Goal: Information Seeking & Learning: Understand process/instructions

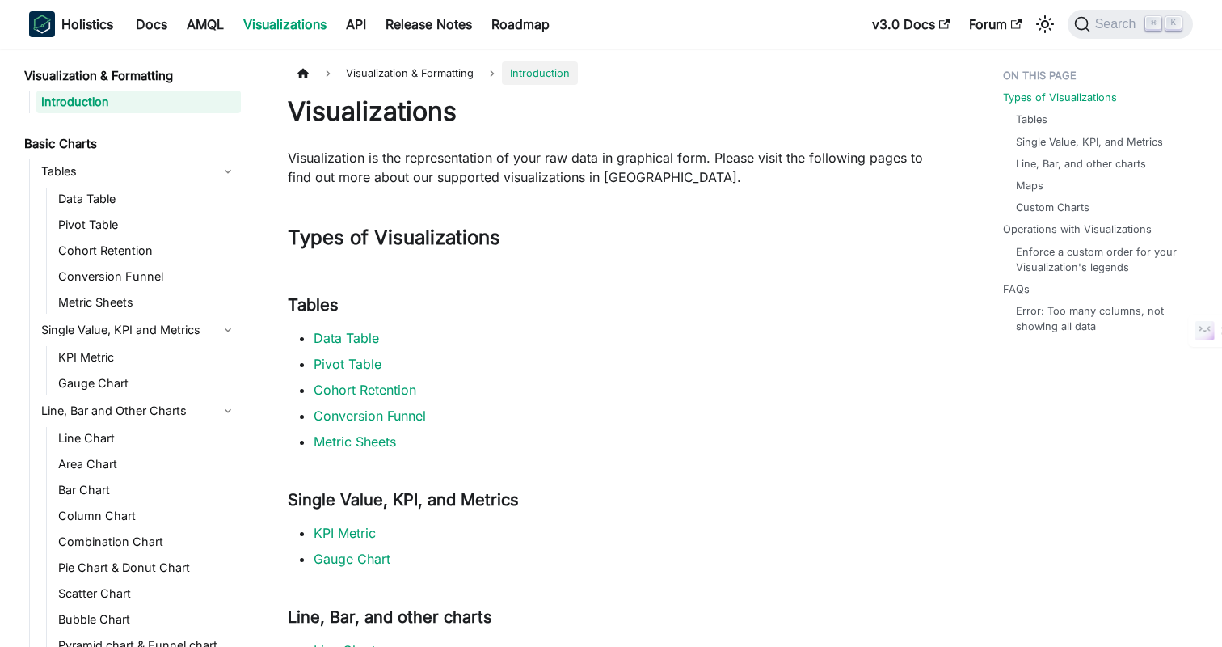
click at [146, 21] on link "Docs" at bounding box center [151, 24] width 51 height 26
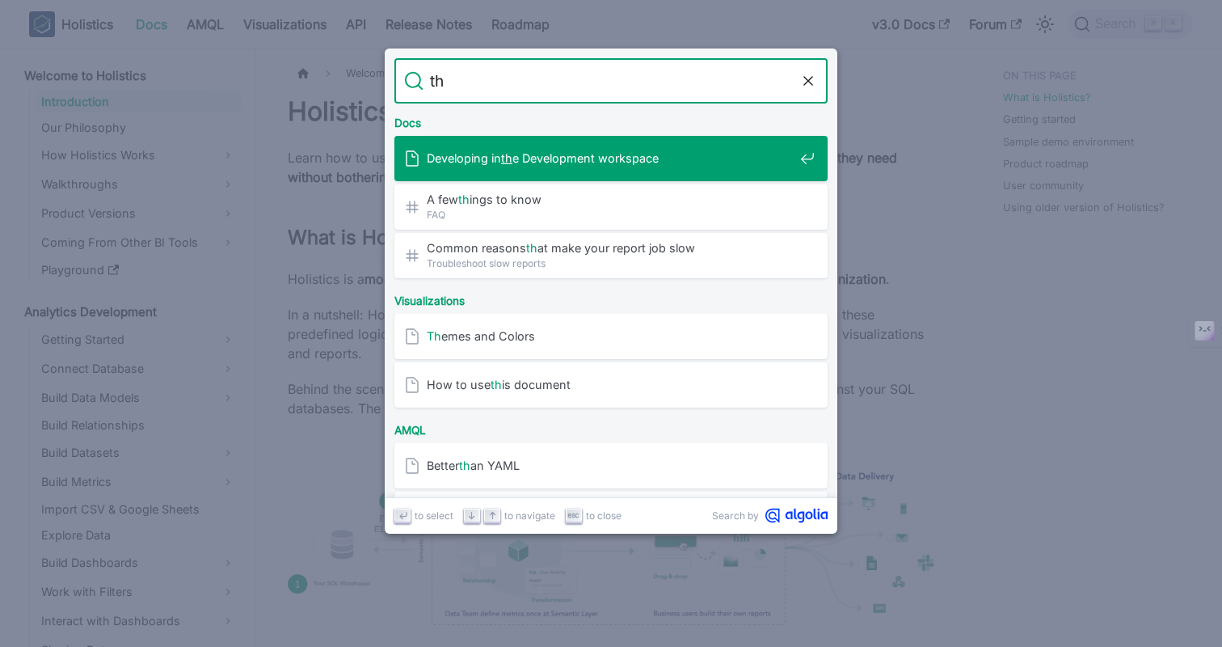
type input "the"
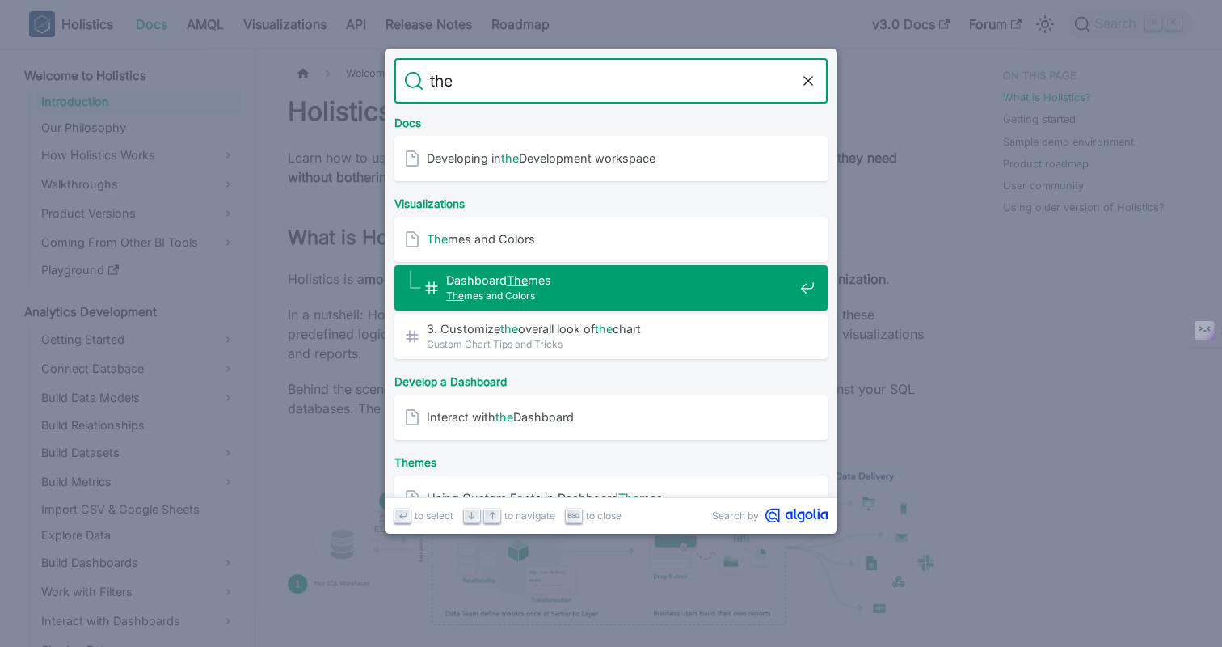
click at [599, 300] on span "The mes and Colors" at bounding box center [620, 295] width 348 height 15
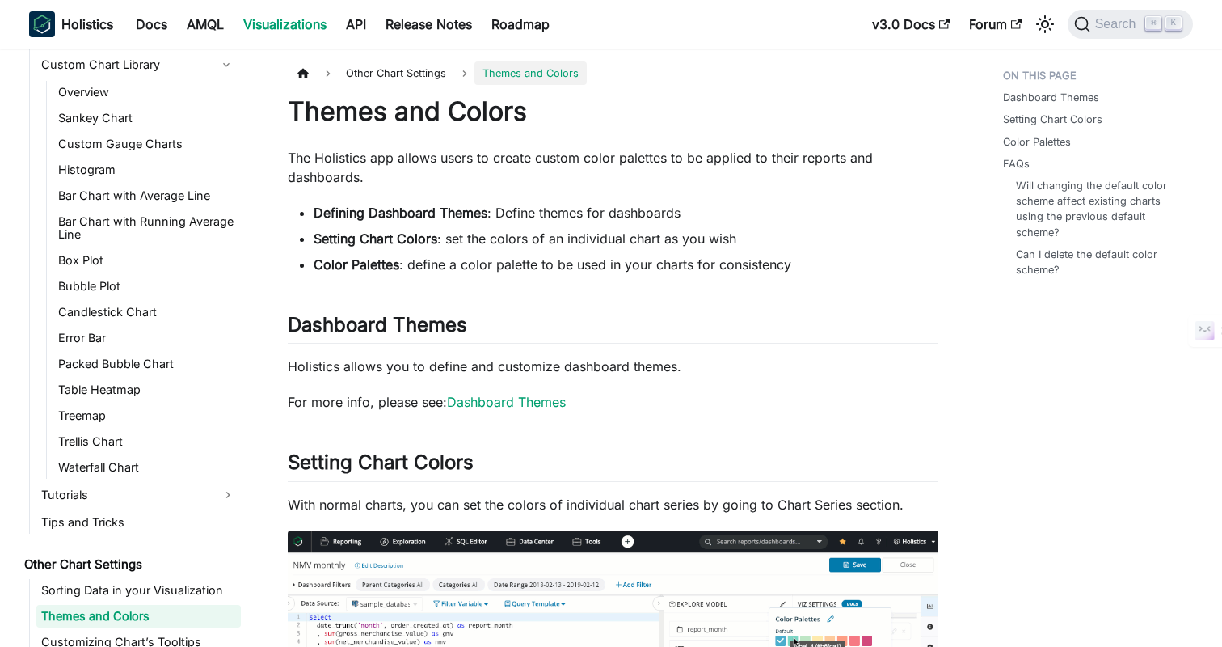
click at [850, 264] on li "Color Palettes : define a color palette to be used in your charts for consisten…" at bounding box center [626, 264] width 625 height 19
click at [871, 211] on li "Defining Dashboard Themes : Define themes for dashboards" at bounding box center [626, 212] width 625 height 19
click at [875, 255] on li "Color Palettes : define a color palette to be used in your charts for consisten…" at bounding box center [626, 264] width 625 height 19
